Goal: Task Accomplishment & Management: Complete application form

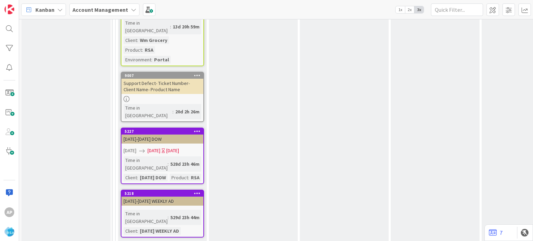
drag, startPoint x: 143, startPoint y: 170, endPoint x: 361, endPoint y: 1, distance: 275.7
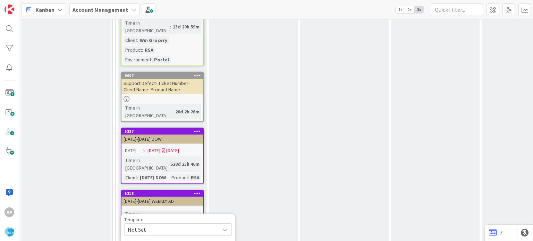
click at [220, 223] on span "Not Set" at bounding box center [178, 229] width 108 height 12
type textarea "x"
type textarea "Support Enhancement- Ticket Number- Client Name- Product Name"
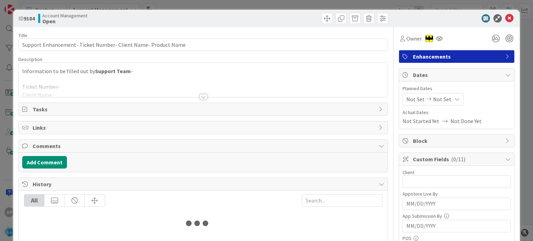
click at [202, 95] on div at bounding box center [203, 97] width 8 height 6
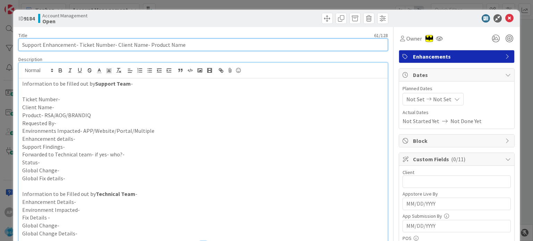
drag, startPoint x: 114, startPoint y: 43, endPoint x: 143, endPoint y: 43, distance: 29.1
click at [143, 43] on input "Support Enhancement- Ticket Number- Client Name- Product Name" at bounding box center [202, 45] width 369 height 12
drag, startPoint x: 183, startPoint y: 45, endPoint x: 148, endPoint y: 42, distance: 35.5
click at [148, 42] on input "Support Enhancement- Ticket Number- Buche Foods- Product Name" at bounding box center [202, 45] width 369 height 12
drag, startPoint x: 77, startPoint y: 43, endPoint x: 111, endPoint y: 44, distance: 33.3
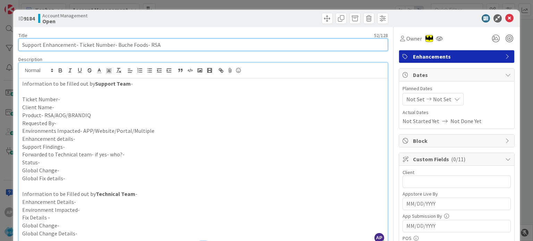
click at [111, 44] on input "Support Enhancement- Ticket Number- Buche Foods- RSA" at bounding box center [202, 45] width 369 height 12
paste input "#304711"
click at [79, 45] on input "Support Enhancement- #304711- Buche Foods- RSA" at bounding box center [202, 45] width 369 height 12
click at [85, 42] on input "Support Enhancement- 304711- Buche Foods- RSA" at bounding box center [202, 45] width 369 height 12
click at [84, 42] on input "Support Enhancement- 304711- Buche Foods- RSA" at bounding box center [202, 45] width 369 height 12
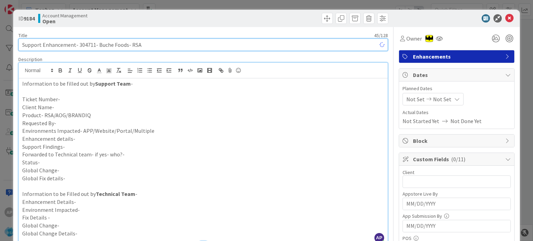
click at [83, 44] on input "Support Enhancement- 304711- Buche Foods- RSA" at bounding box center [202, 45] width 369 height 12
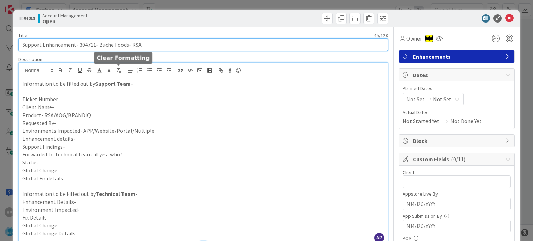
type input "Support Enhancement- 304711- Buche Foods- RSA"
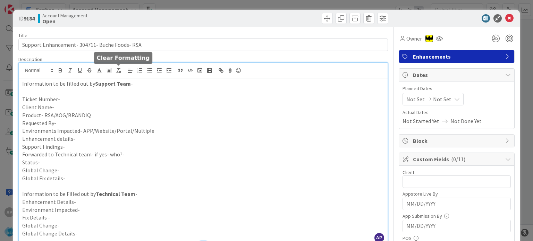
click at [207, 106] on p "Client Name-" at bounding box center [202, 107] width 361 height 8
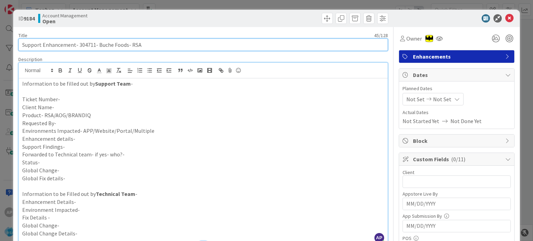
click at [87, 43] on input "Support Enhancement- 304711- Buche Foods- RSA" at bounding box center [202, 45] width 369 height 12
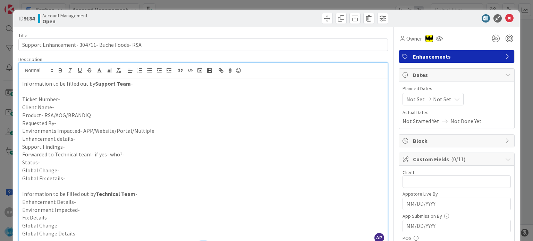
click at [62, 98] on p "Ticket Number-" at bounding box center [202, 99] width 361 height 8
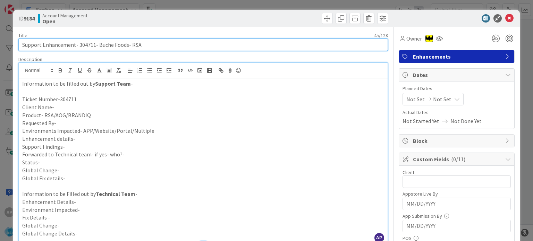
drag, startPoint x: 96, startPoint y: 45, endPoint x: 126, endPoint y: 44, distance: 29.9
click at [126, 44] on input "Support Enhancement- 304711- Buche Foods- RSA" at bounding box center [202, 45] width 369 height 12
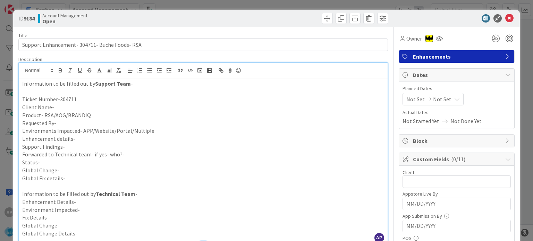
click at [65, 106] on p "Client Name-" at bounding box center [202, 107] width 361 height 8
paste div
click at [96, 115] on p "Product- RSA/AOG/BRANDIQ" at bounding box center [202, 115] width 361 height 8
click at [80, 123] on p "Requested By-" at bounding box center [202, 123] width 361 height 8
click at [157, 128] on p "Environments Impacted- APP/Website/Portal/Multiple" at bounding box center [202, 131] width 361 height 8
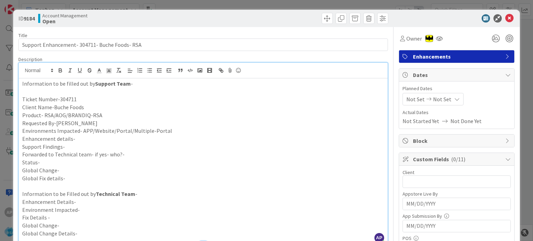
click at [86, 139] on p "Enhancement details-" at bounding box center [202, 139] width 361 height 8
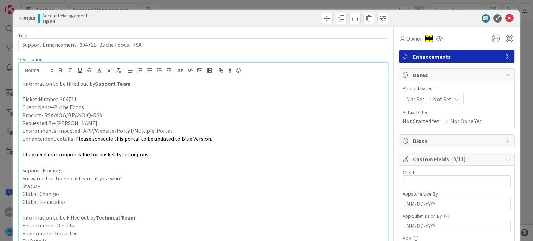
click at [67, 148] on p at bounding box center [202, 147] width 361 height 8
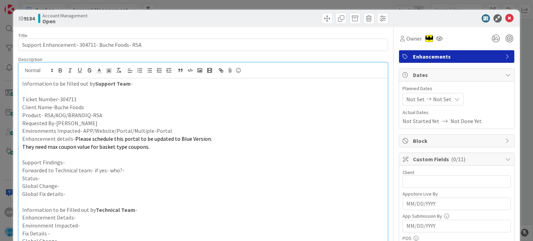
click at [62, 152] on p at bounding box center [202, 155] width 361 height 8
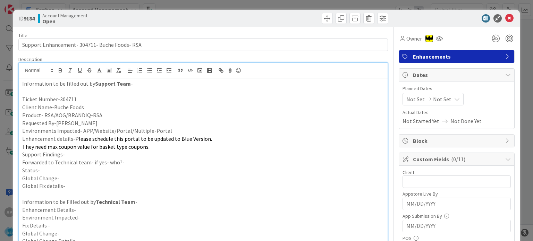
click at [72, 156] on p "Support Findings-" at bounding box center [202, 155] width 361 height 8
click at [132, 161] on p "Forwarded to Technical team- if yes- who?-" at bounding box center [202, 163] width 361 height 8
click at [425, 97] on icon at bounding box center [429, 99] width 8 height 5
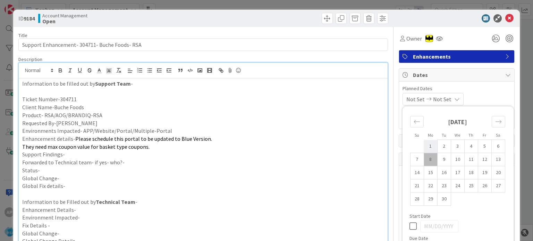
click at [424, 143] on td "1" at bounding box center [431, 146] width 14 height 13
type input "[DATE]"
click at [478, 159] on td "12" at bounding box center [485, 159] width 14 height 13
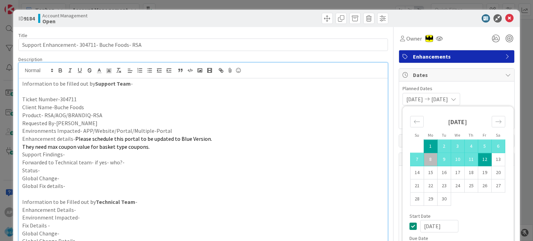
click at [323, 161] on p "Forwarded to Technical team- if yes- who?-" at bounding box center [202, 163] width 361 height 8
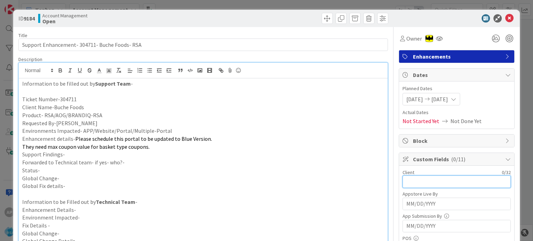
click at [415, 179] on input "text" at bounding box center [456, 182] width 108 height 12
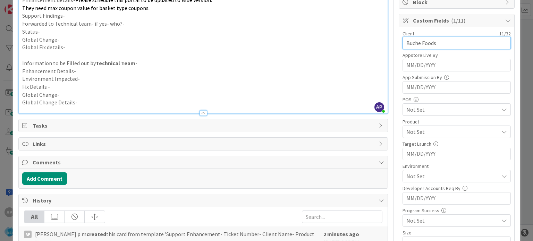
type input "Buche Foods"
click at [413, 130] on span "Not Set" at bounding box center [452, 132] width 92 height 8
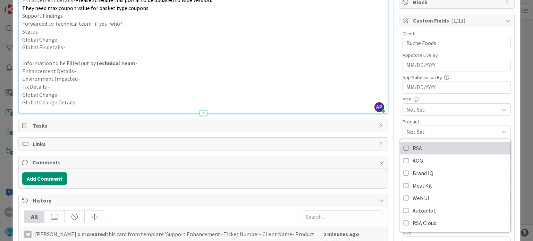
drag, startPoint x: 403, startPoint y: 147, endPoint x: 350, endPoint y: 69, distance: 95.2
click at [403, 147] on icon at bounding box center [406, 148] width 6 height 10
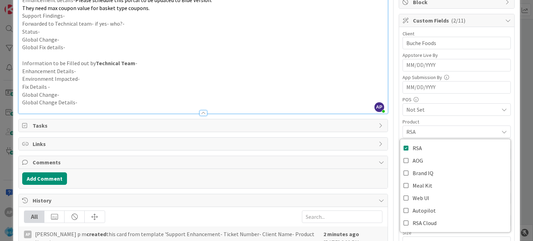
click at [350, 69] on p "Enhancement Details-" at bounding box center [202, 71] width 361 height 8
click at [416, 173] on span "Not Set" at bounding box center [452, 176] width 92 height 8
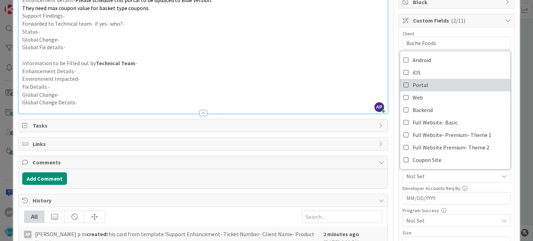
click at [412, 80] on span "Portal" at bounding box center [420, 85] width 16 height 10
click at [352, 73] on p "Enhancement Details-" at bounding box center [202, 71] width 361 height 8
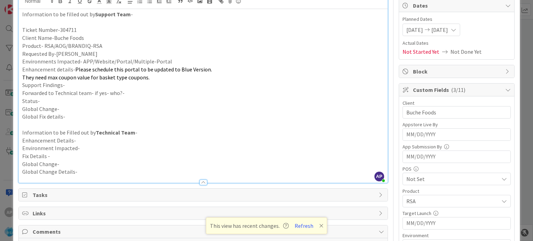
scroll to position [0, 0]
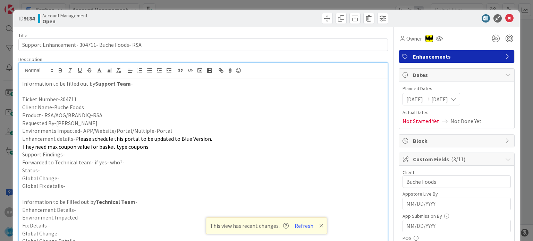
click at [129, 159] on p "Forwarded to Technical team- if yes- who?-" at bounding box center [202, 163] width 361 height 8
click at [92, 168] on p "Status-" at bounding box center [202, 171] width 361 height 8
